Goal: Check status: Check status

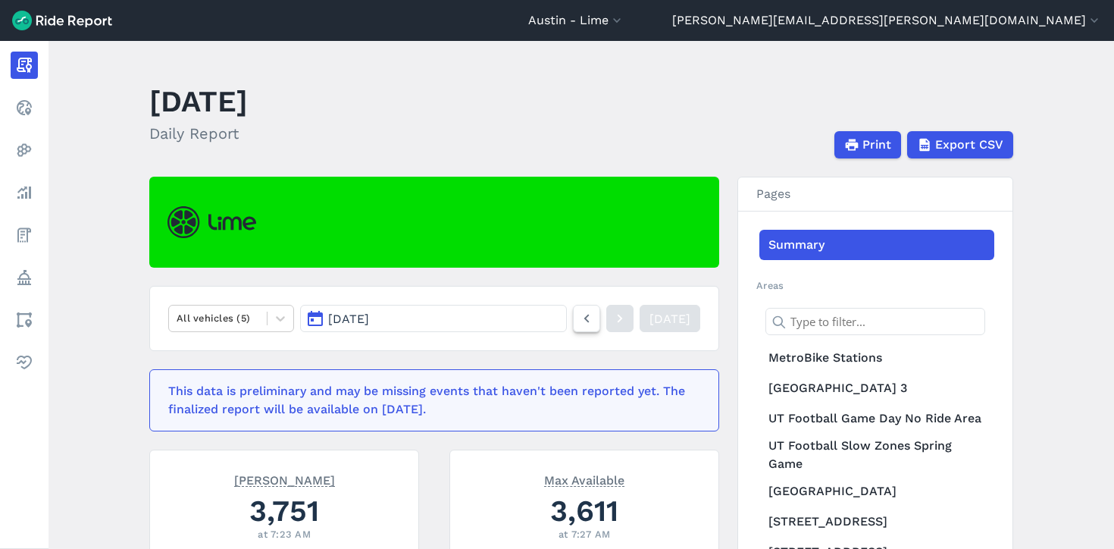
click at [578, 318] on icon at bounding box center [586, 318] width 17 height 18
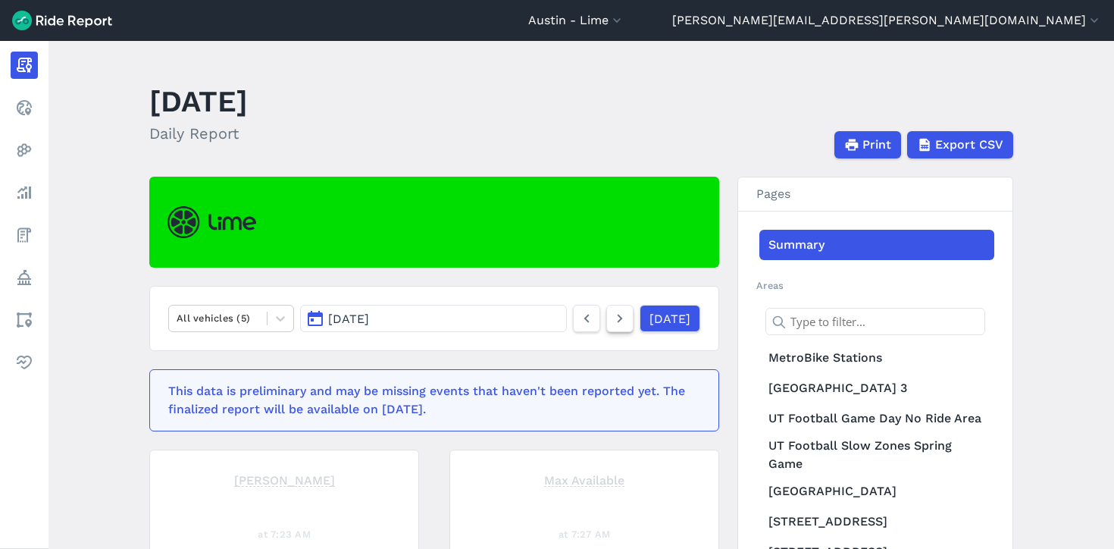
click at [618, 322] on use at bounding box center [620, 318] width 5 height 8
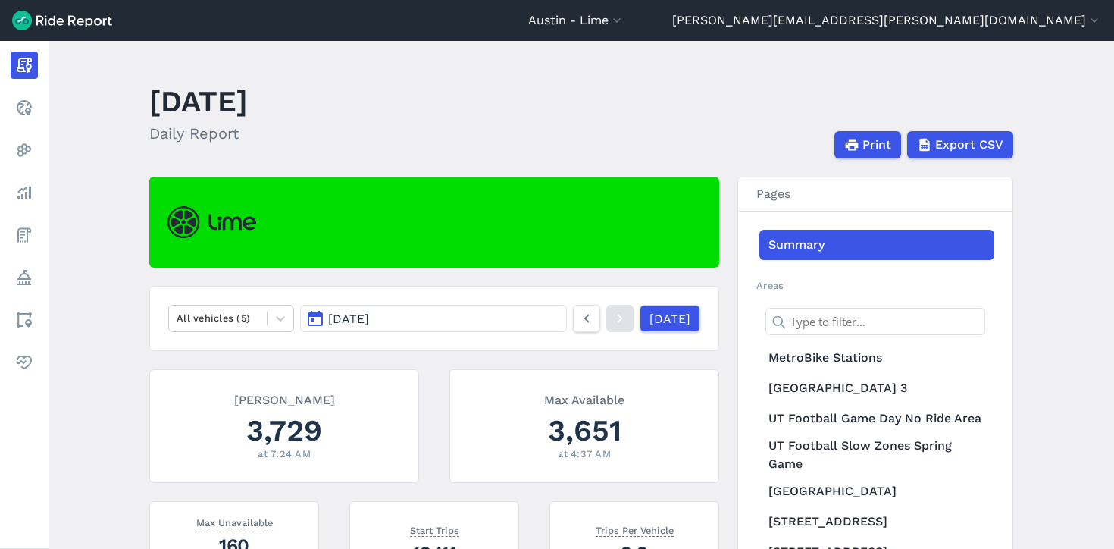
click at [618, 322] on use at bounding box center [620, 318] width 5 height 8
click at [612, 322] on icon at bounding box center [620, 318] width 17 height 18
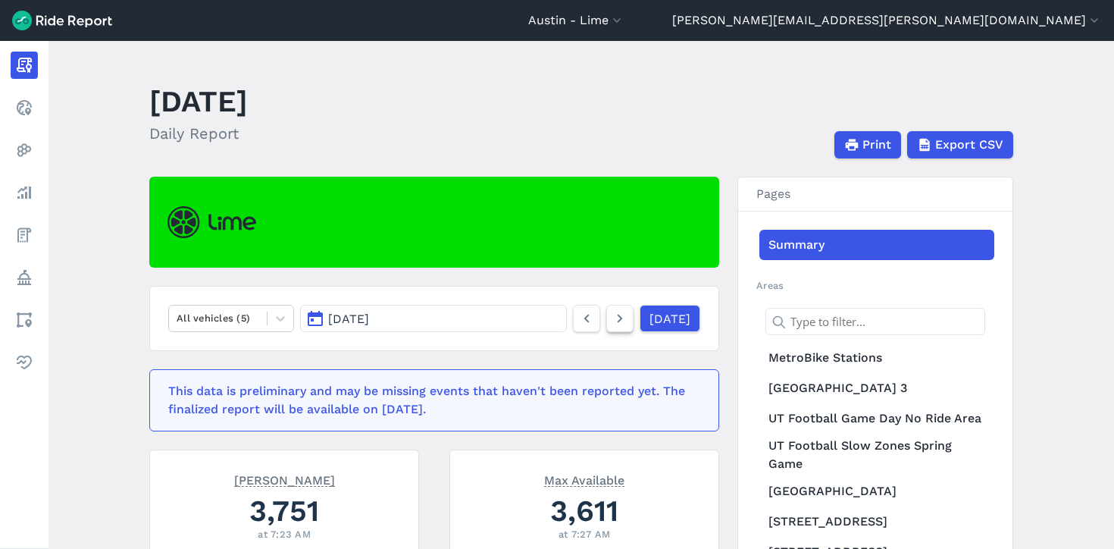
click at [612, 315] on icon at bounding box center [620, 318] width 17 height 18
